Goal: Find specific page/section: Find specific page/section

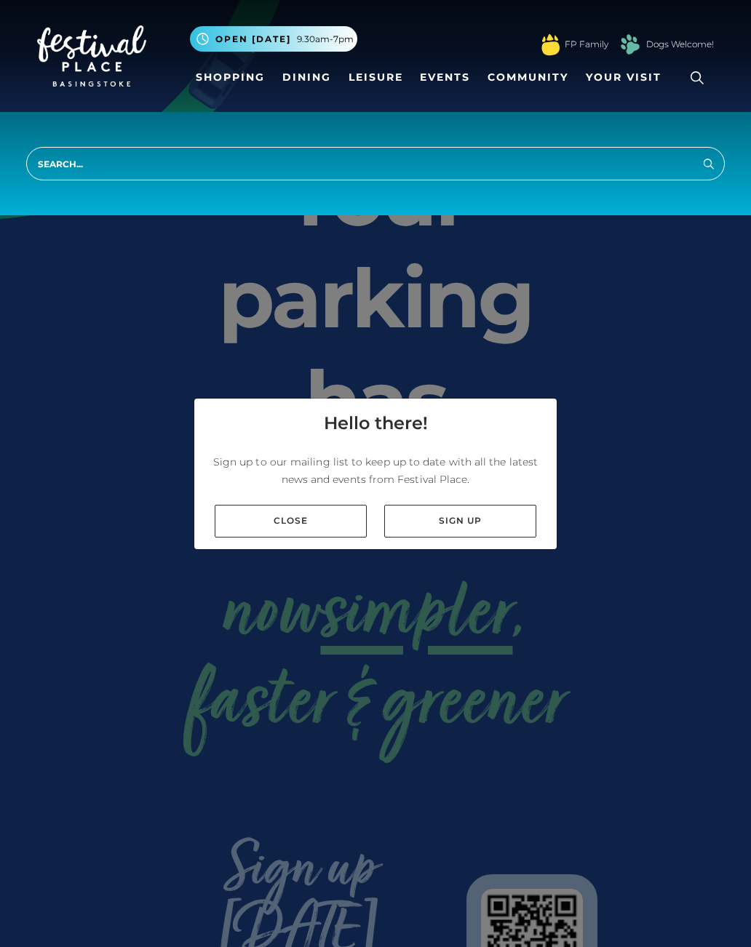
click at [314, 528] on link "Close" at bounding box center [291, 521] width 152 height 33
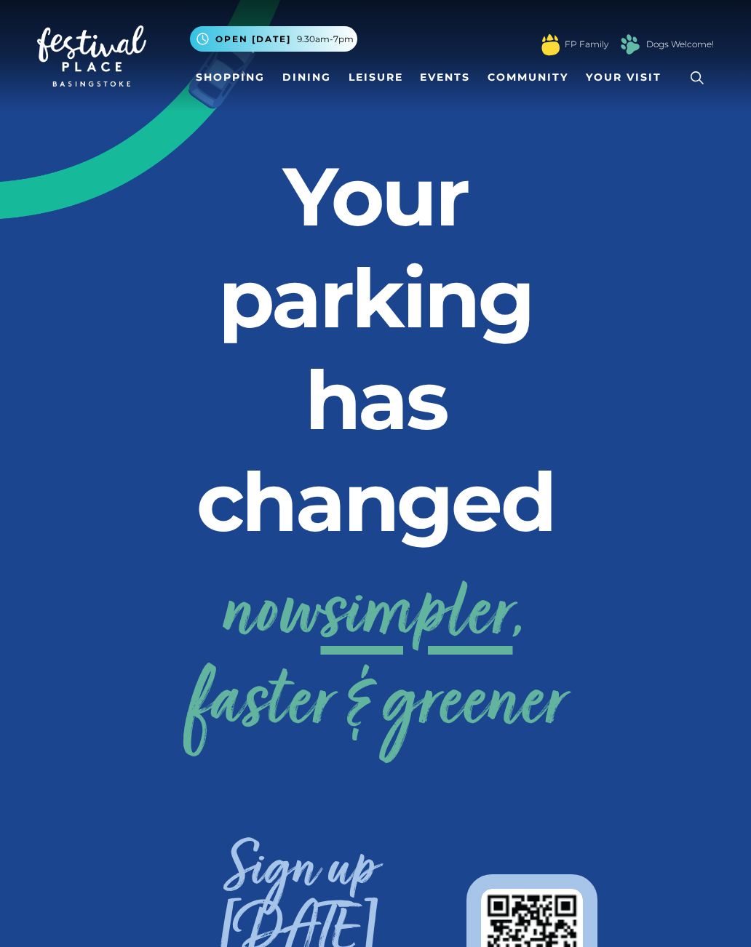
click at [240, 85] on link "Shopping" at bounding box center [230, 77] width 81 height 27
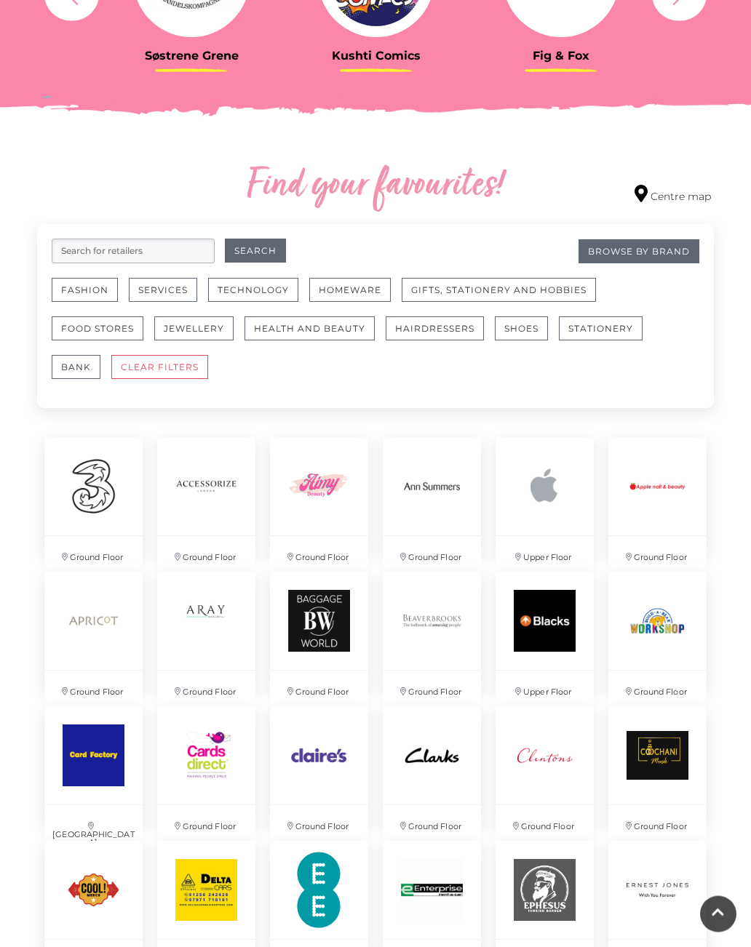
scroll to position [693, 0]
click at [120, 330] on button "Food Stores" at bounding box center [98, 328] width 92 height 24
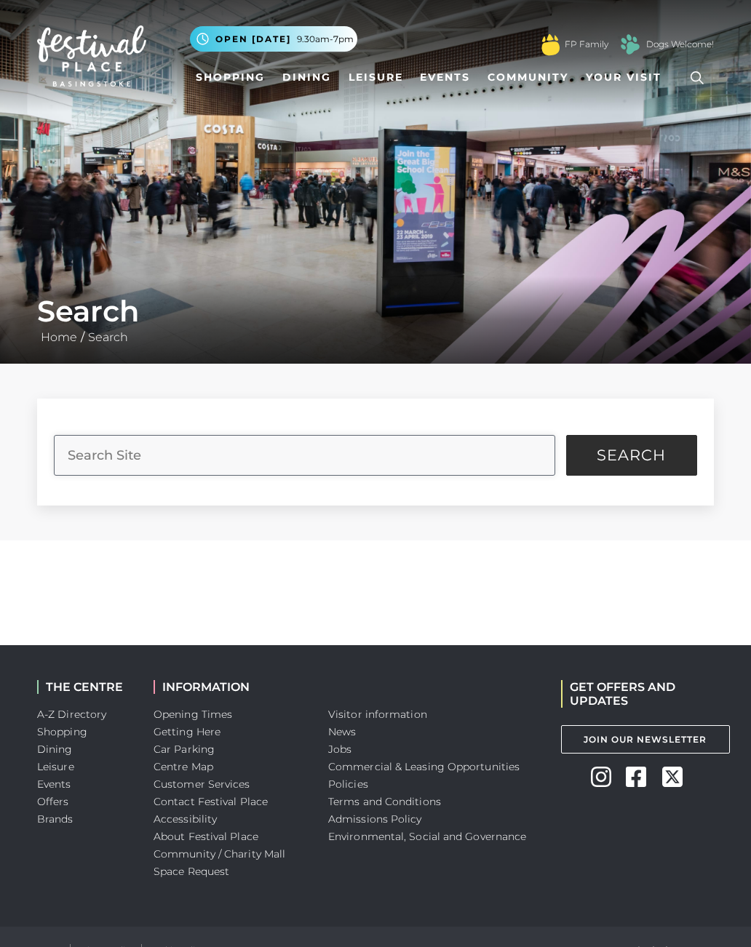
click at [354, 464] on input "search" at bounding box center [304, 455] width 500 height 41
type input "R"
click at [516, 439] on input "search" at bounding box center [304, 455] width 500 height 41
type input "Eat out"
click at [631, 455] on button "Search" at bounding box center [631, 455] width 131 height 41
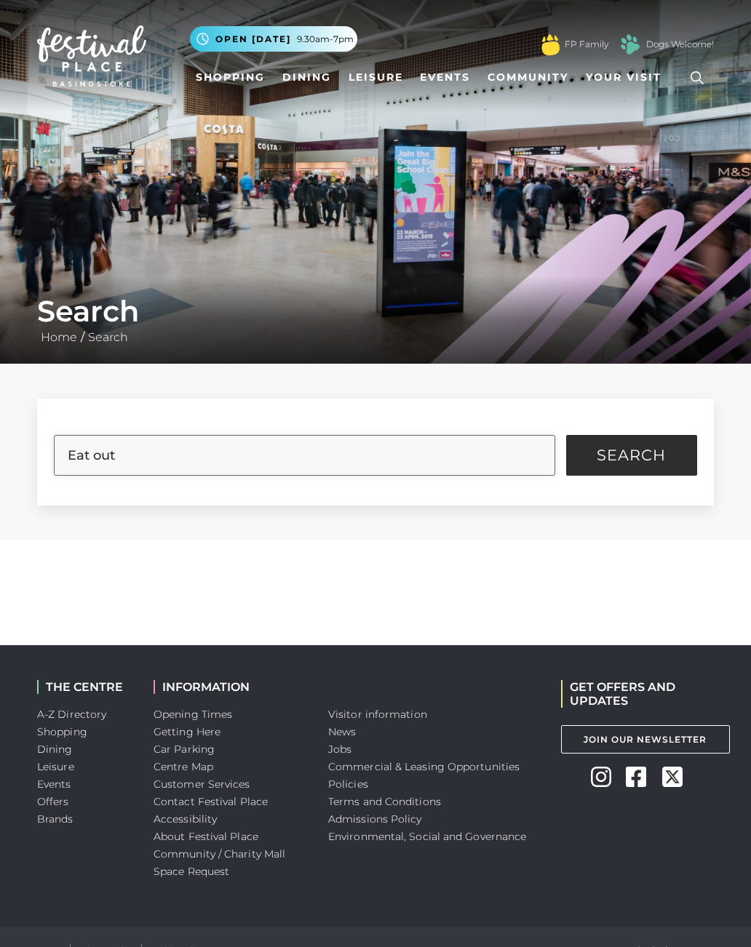
click at [631, 455] on button "Search" at bounding box center [631, 455] width 131 height 41
click at [648, 448] on span "Search" at bounding box center [630, 455] width 69 height 15
click at [654, 448] on span "Search" at bounding box center [630, 455] width 69 height 15
click at [643, 457] on span "Search" at bounding box center [630, 455] width 69 height 15
click at [629, 468] on button "Search" at bounding box center [631, 455] width 131 height 41
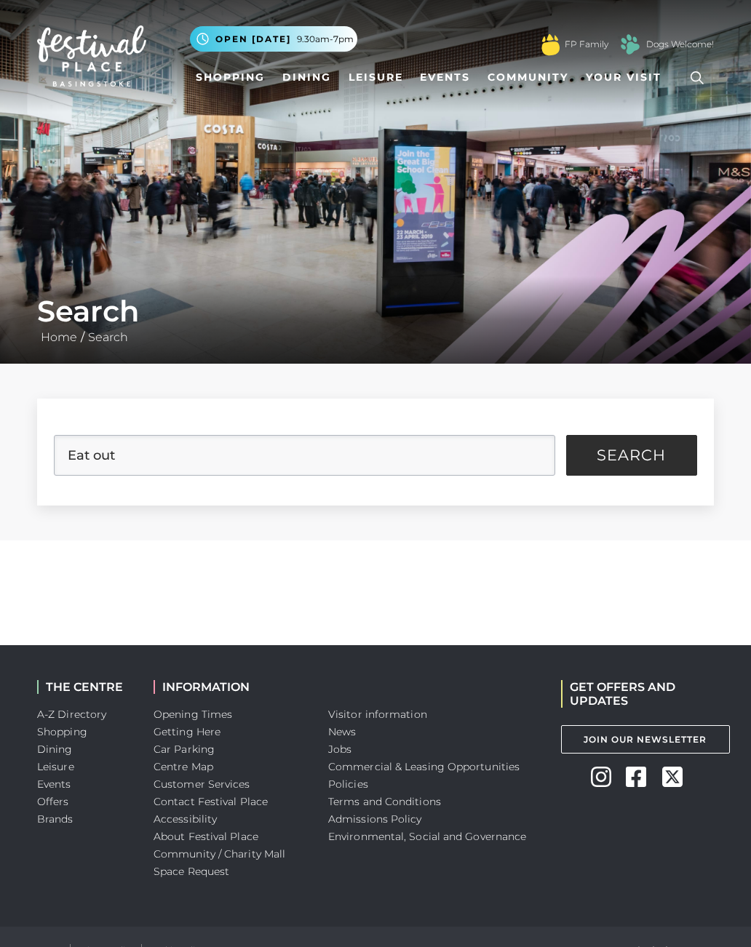
click at [311, 85] on link "Dining" at bounding box center [306, 77] width 60 height 27
click at [71, 5] on nav "Toggle navigation .st5{fill:none;stroke:#FFFFFF;stroke-width:2.29;stroke-miterl…" at bounding box center [375, 56] width 751 height 112
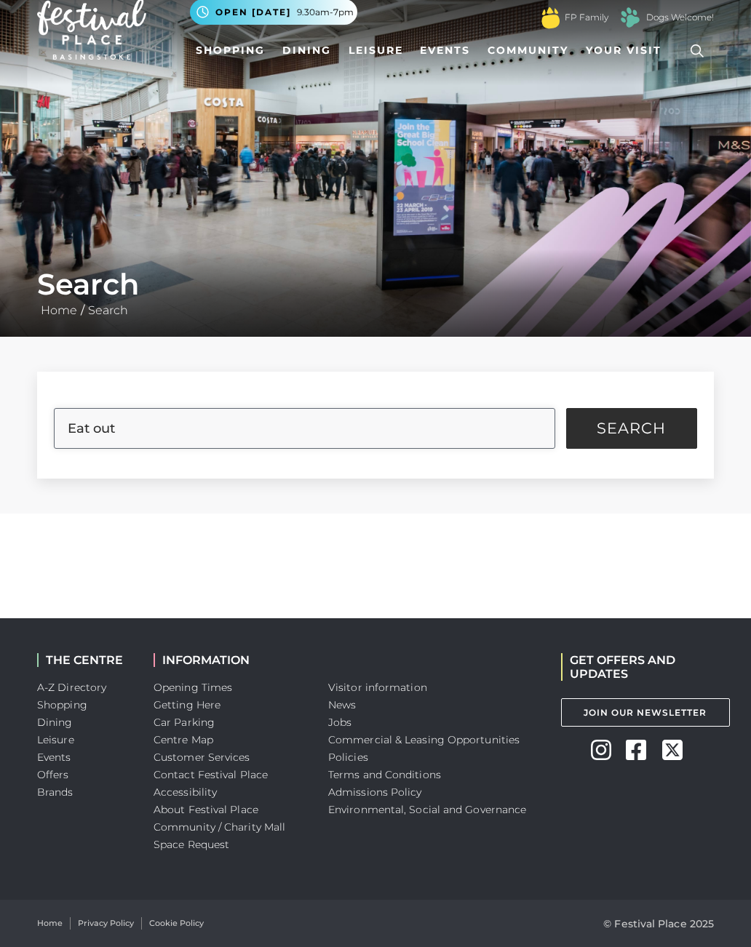
click at [428, 428] on input "Eat out" at bounding box center [304, 428] width 500 height 41
click at [420, 435] on input "Eat out" at bounding box center [304, 428] width 500 height 41
type input "E"
click at [378, 417] on input "search" at bounding box center [304, 428] width 500 height 41
click at [330, 423] on input "search" at bounding box center [304, 428] width 500 height 41
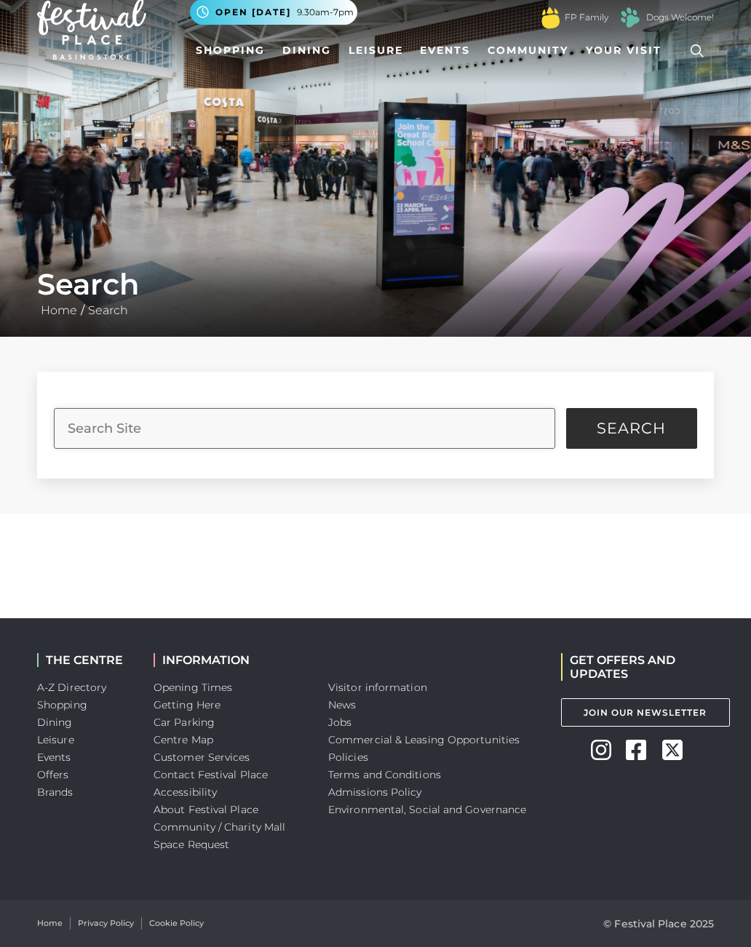
click at [334, 434] on input "search" at bounding box center [304, 428] width 500 height 41
click at [7, 403] on div "Search Filter Results Shopping Dining Events Jobs Offers Brands Leisure" at bounding box center [375, 425] width 751 height 177
click at [481, 417] on input "search" at bounding box center [304, 428] width 500 height 41
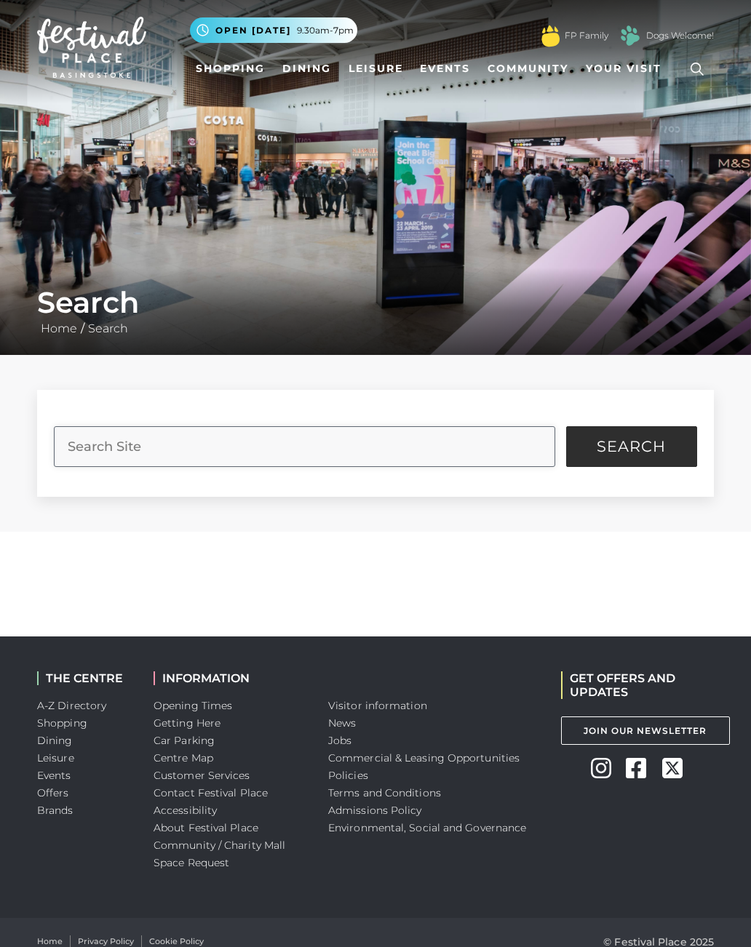
scroll to position [0, 0]
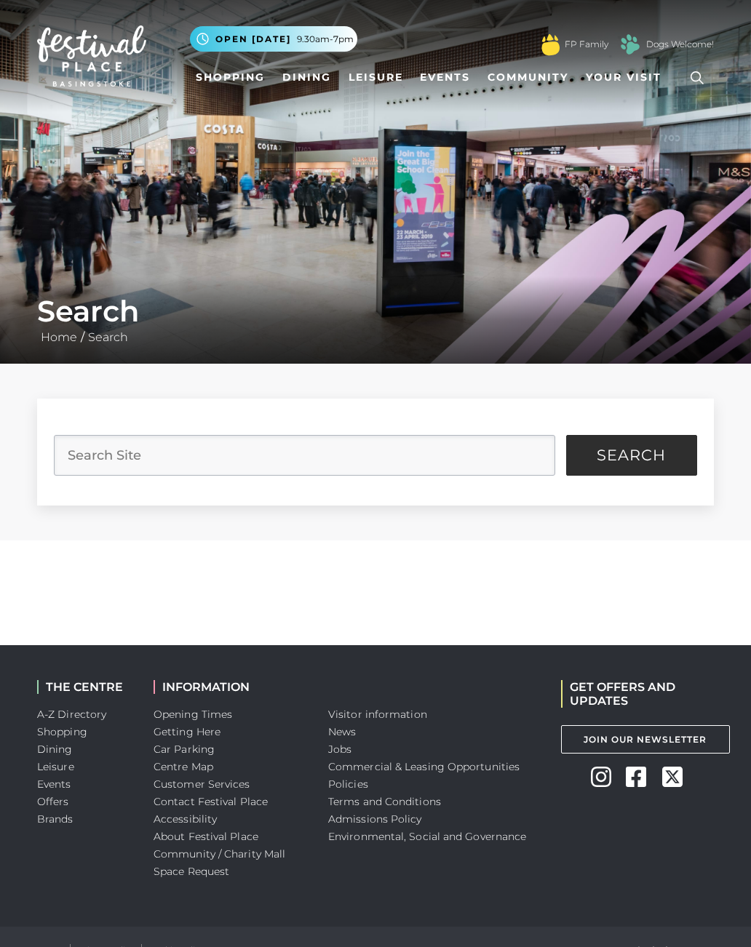
click at [477, 430] on form "Search" at bounding box center [375, 452] width 676 height 107
click at [458, 452] on input "search" at bounding box center [304, 455] width 500 height 41
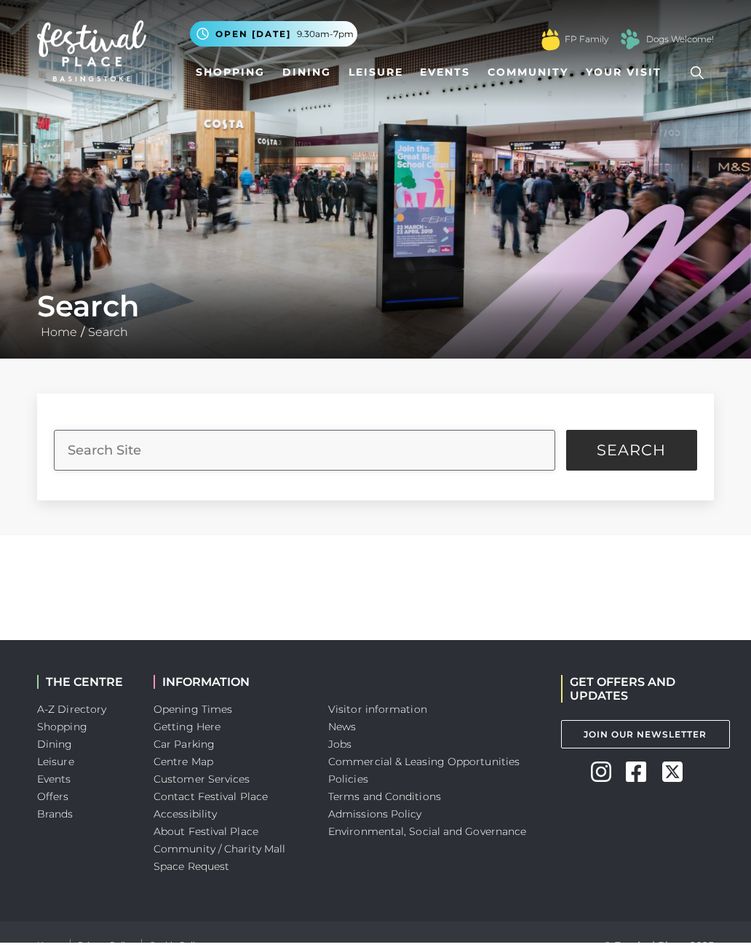
click at [480, 455] on input "search" at bounding box center [304, 455] width 500 height 41
click at [458, 455] on input "search" at bounding box center [304, 455] width 500 height 41
click at [743, 378] on div "Search Filter Results Shopping Dining Events Jobs Offers Brands Leisure" at bounding box center [375, 452] width 751 height 177
click at [370, 437] on input "search" at bounding box center [304, 450] width 500 height 41
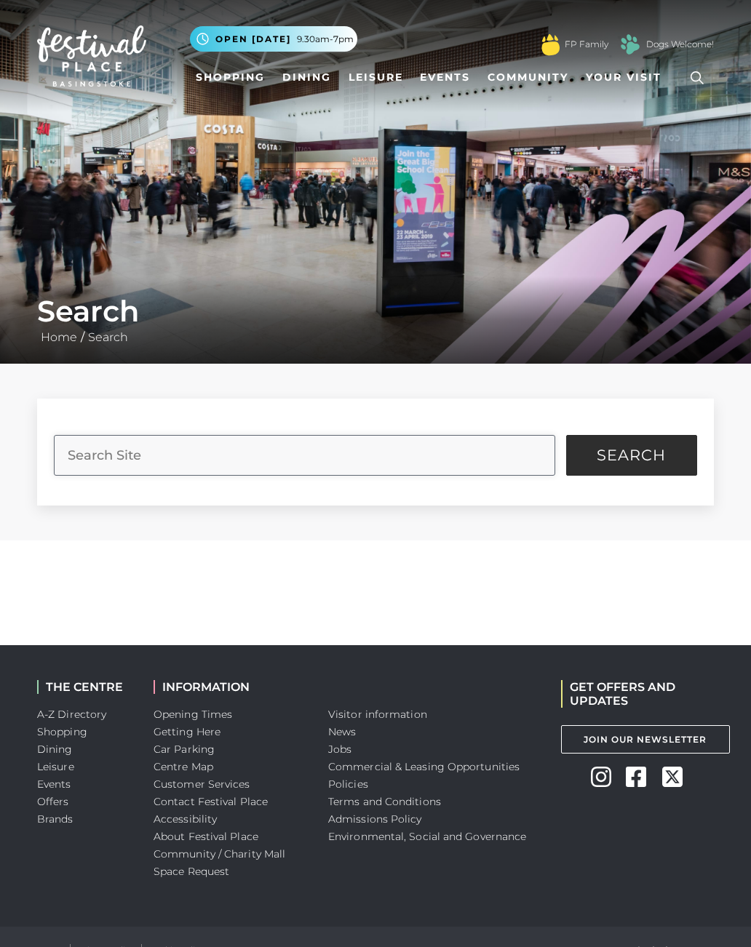
click at [383, 450] on input "search" at bounding box center [304, 455] width 500 height 41
paste input "Han’s xx"
type input "Han’s"
click at [631, 455] on button "Search" at bounding box center [631, 455] width 131 height 41
click at [653, 462] on span "Search" at bounding box center [630, 455] width 69 height 15
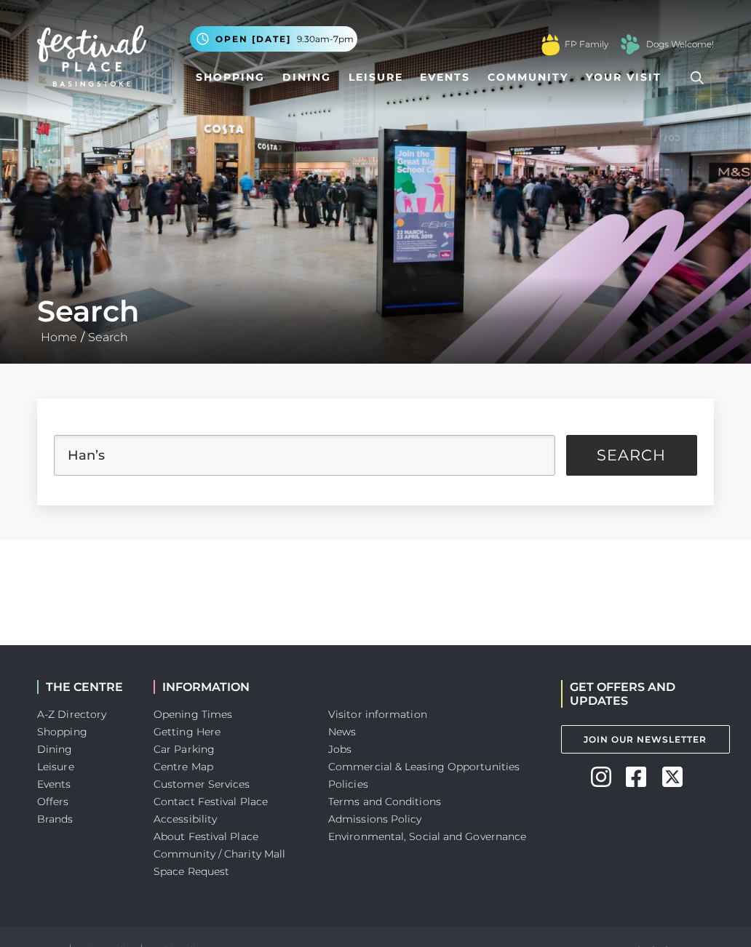
click at [662, 455] on span "Search" at bounding box center [630, 455] width 69 height 15
click at [643, 458] on span "Search" at bounding box center [630, 455] width 69 height 15
click at [647, 463] on span "Search" at bounding box center [630, 455] width 69 height 15
